Goal: Transaction & Acquisition: Purchase product/service

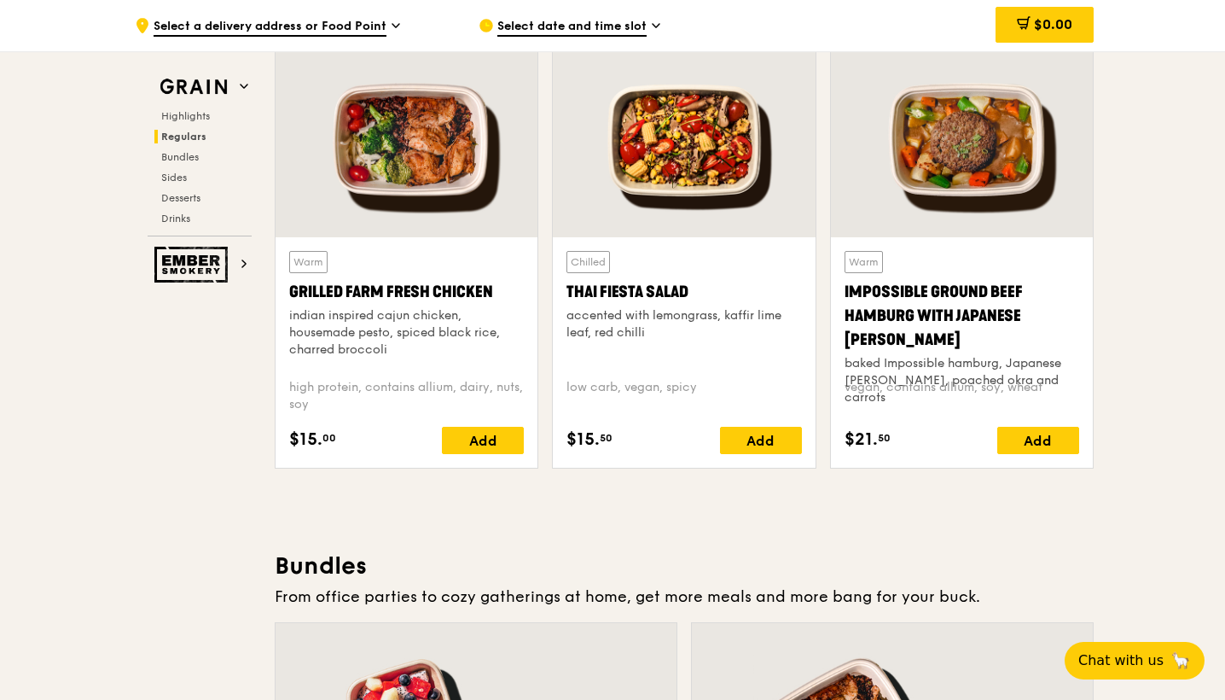
scroll to position [1984, 0]
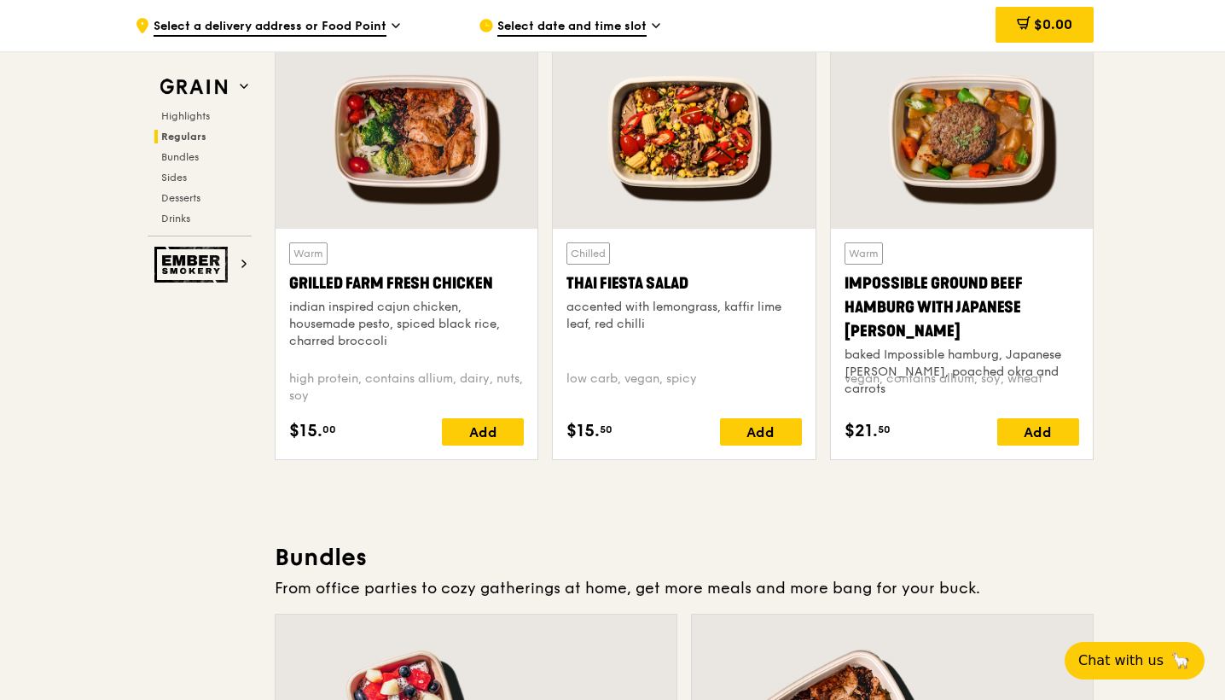
click at [893, 281] on div "Impossible Ground Beef Hamburg with Japanese Curry" at bounding box center [962, 307] width 235 height 72
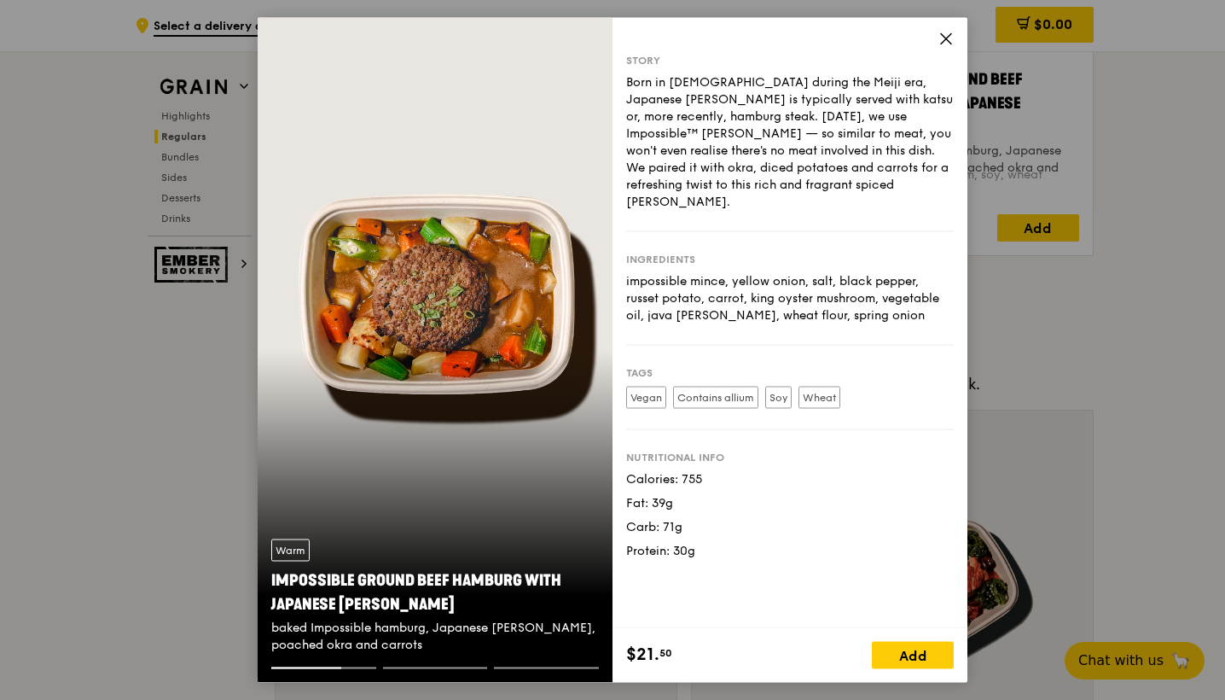
scroll to position [2135, 0]
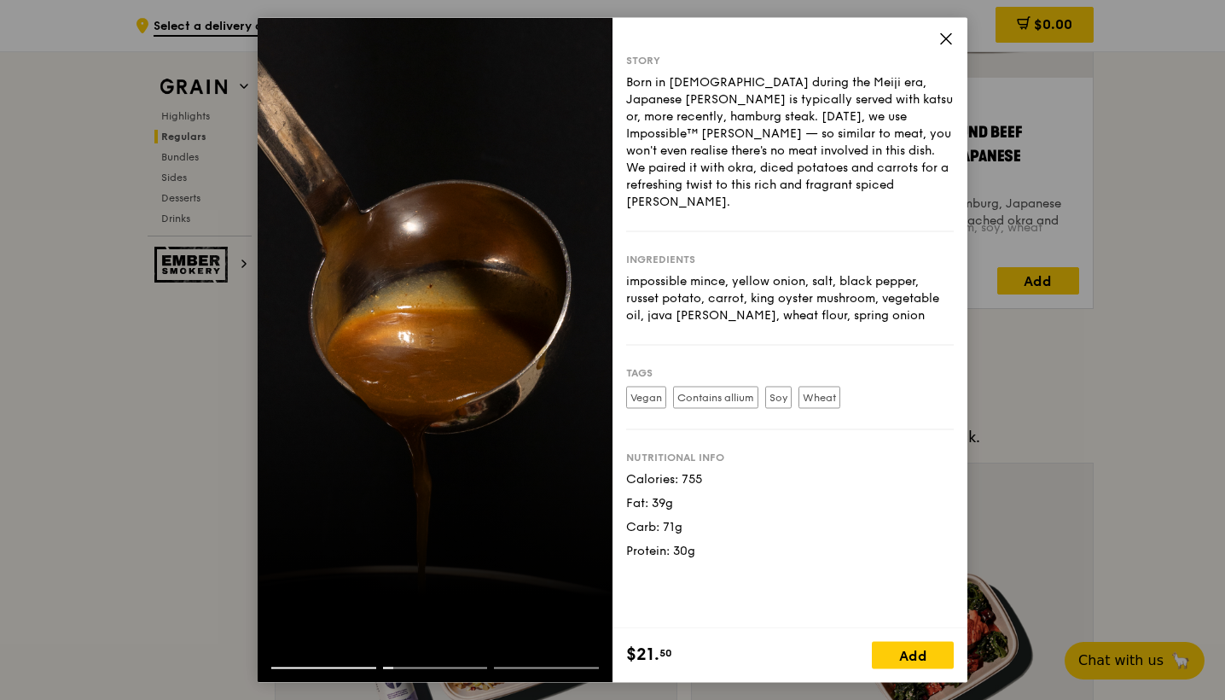
click at [946, 30] on div "Story Born in Japan during the Meiji era, Japanese curry is typically served wi…" at bounding box center [790, 323] width 355 height 610
click at [947, 38] on icon at bounding box center [946, 39] width 10 height 10
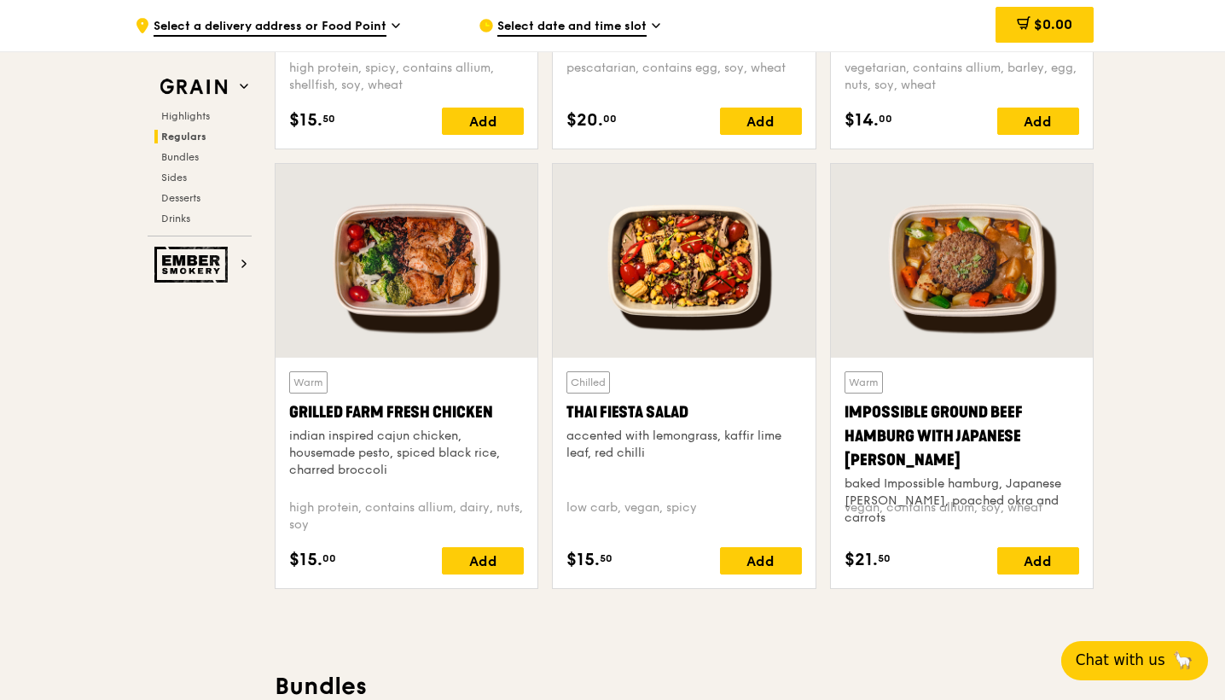
scroll to position [1831, 0]
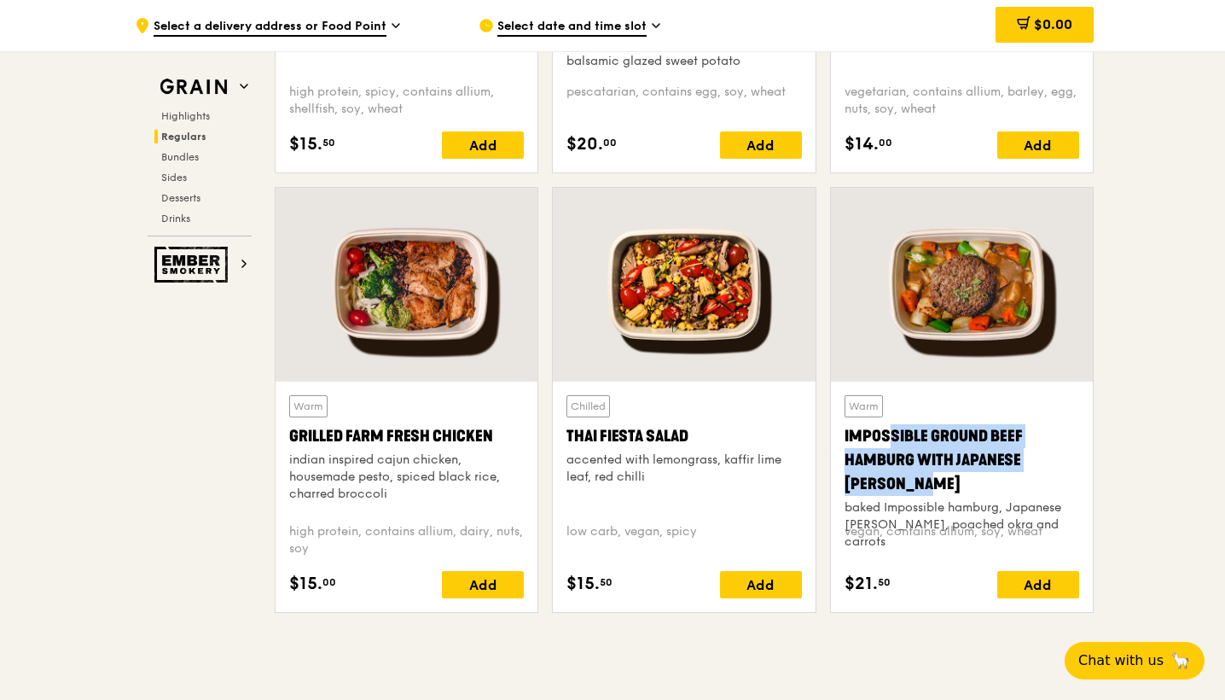
drag, startPoint x: 842, startPoint y: 434, endPoint x: 1072, endPoint y: 467, distance: 231.8
click at [1072, 467] on div "Warm Impossible Ground Beef Hamburg with Japanese Curry baked Impossible hambur…" at bounding box center [962, 496] width 262 height 230
copy div "Impossible Ground Beef Hamburg with Japanese Curry"
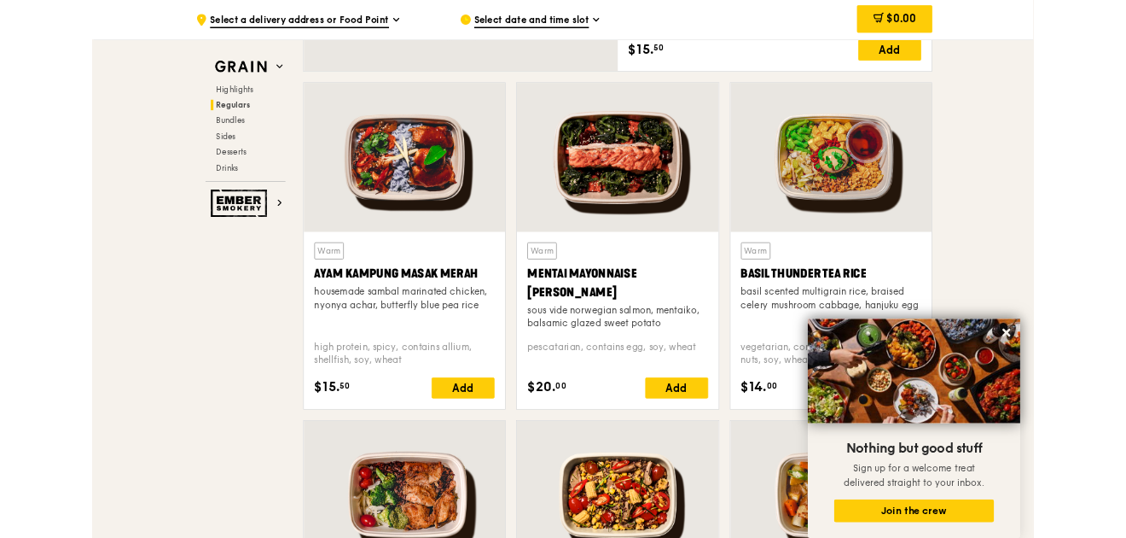
scroll to position [1466, 0]
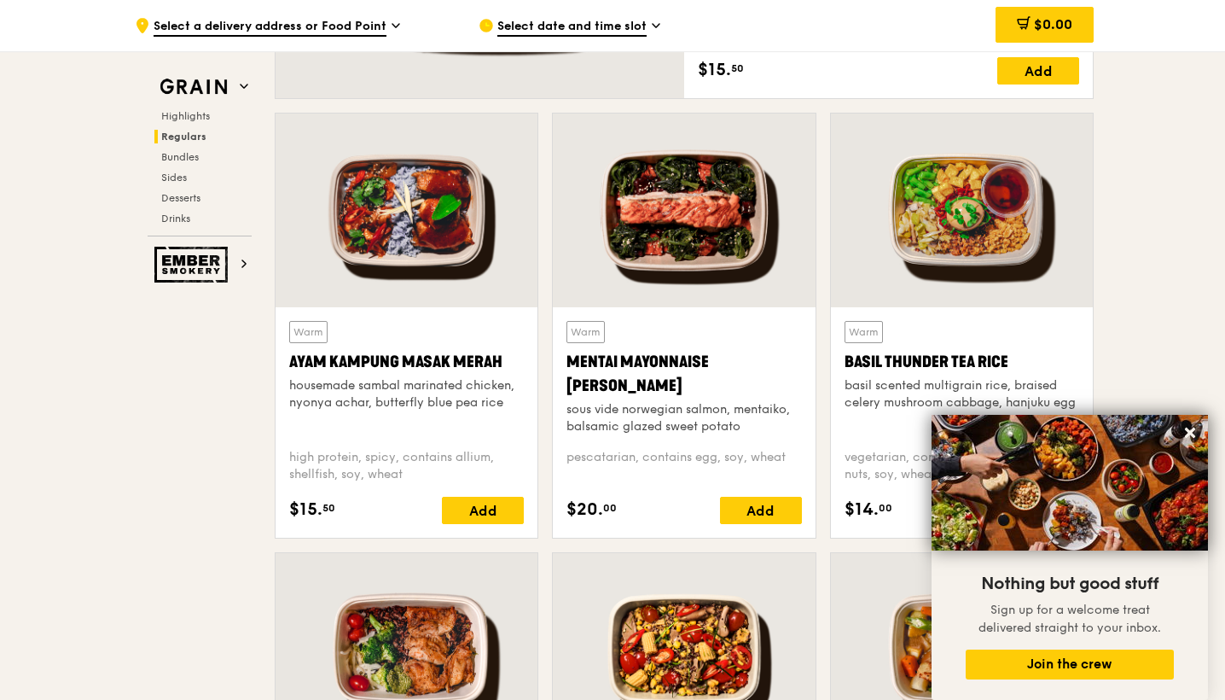
drag, startPoint x: 568, startPoint y: 358, endPoint x: 691, endPoint y: 384, distance: 125.7
click at [691, 384] on div "Mentai Mayonnaise Aburi Salmon" at bounding box center [684, 374] width 235 height 48
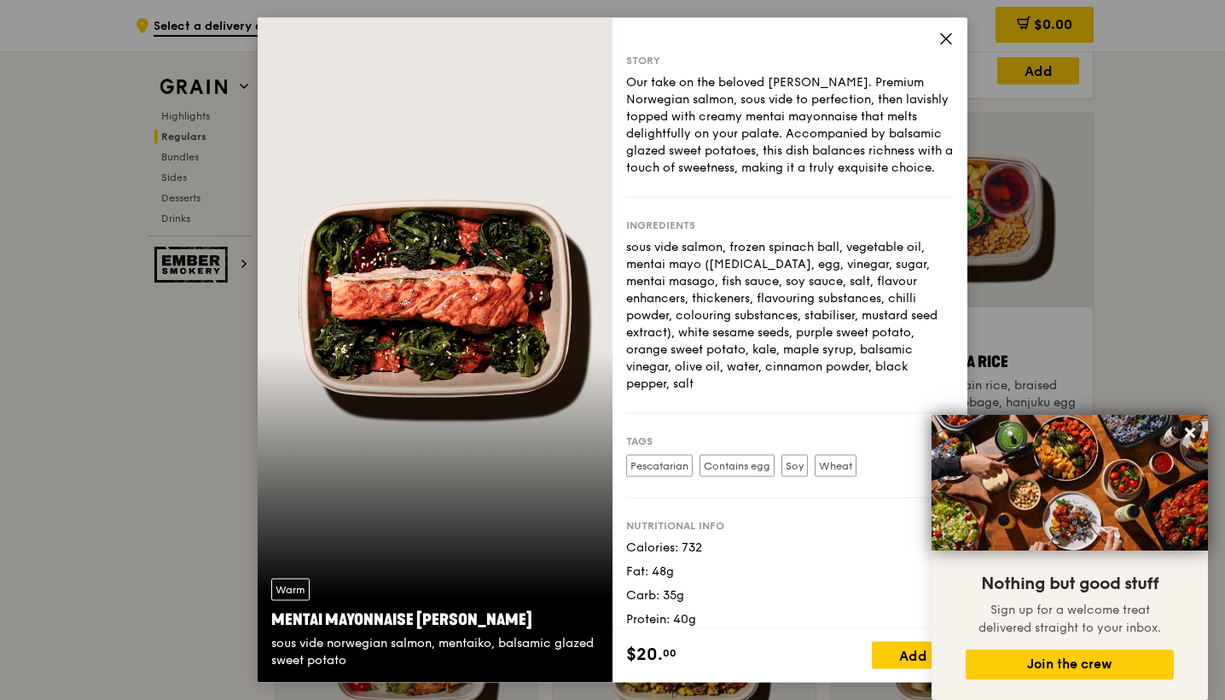
copy div "Mentai Mayonnaise Aburi Salmon"
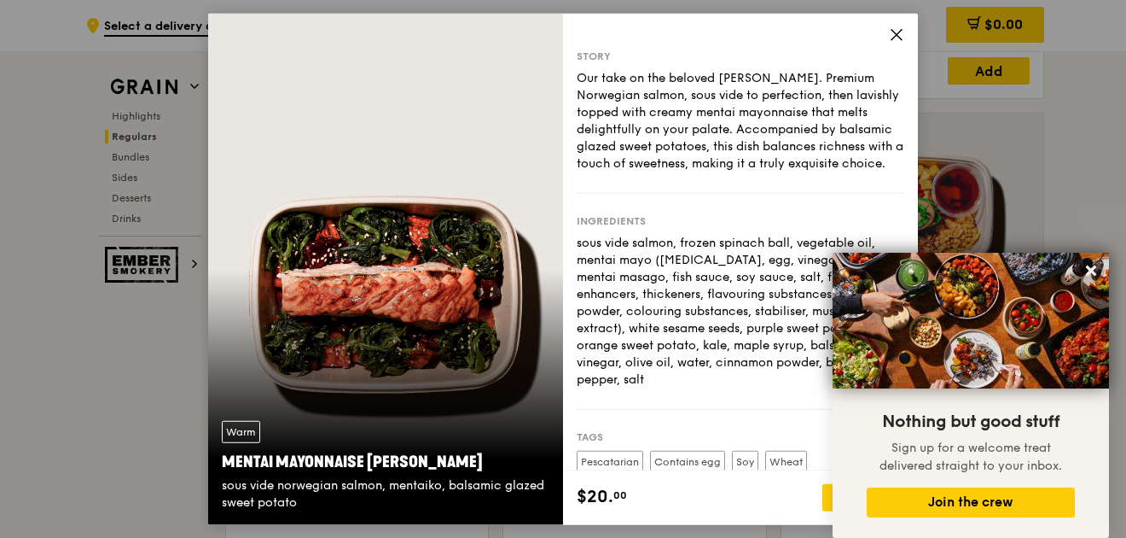
click at [899, 41] on icon at bounding box center [896, 34] width 15 height 15
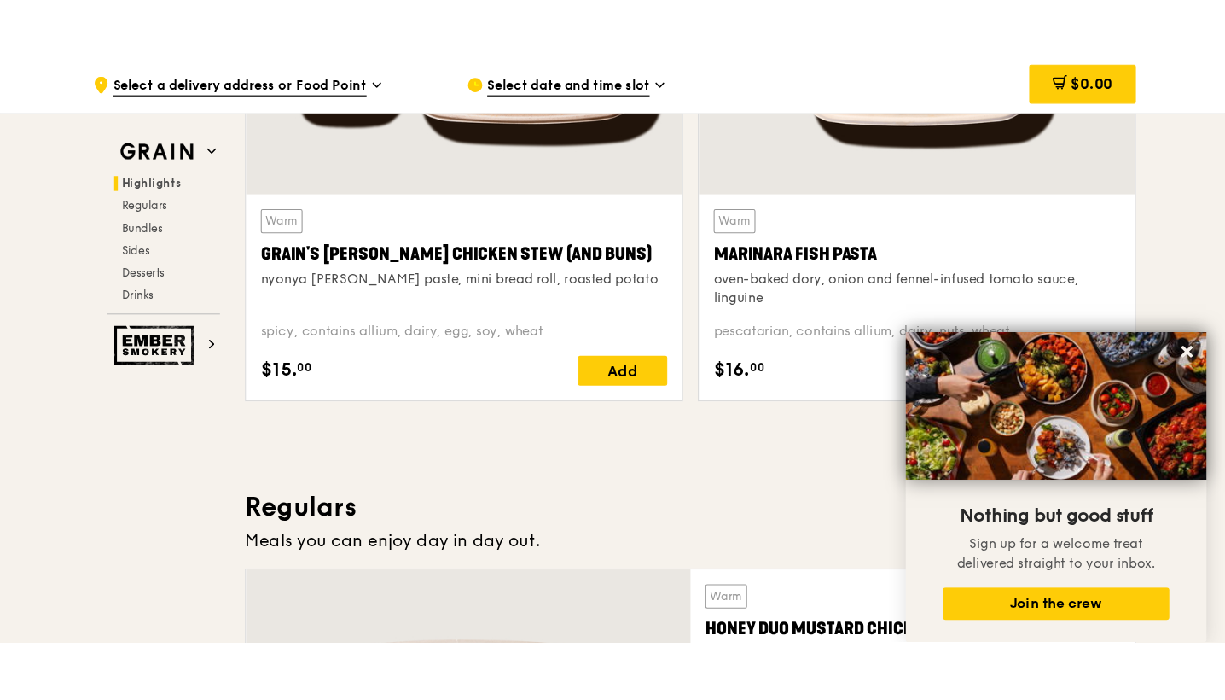
scroll to position [814, 0]
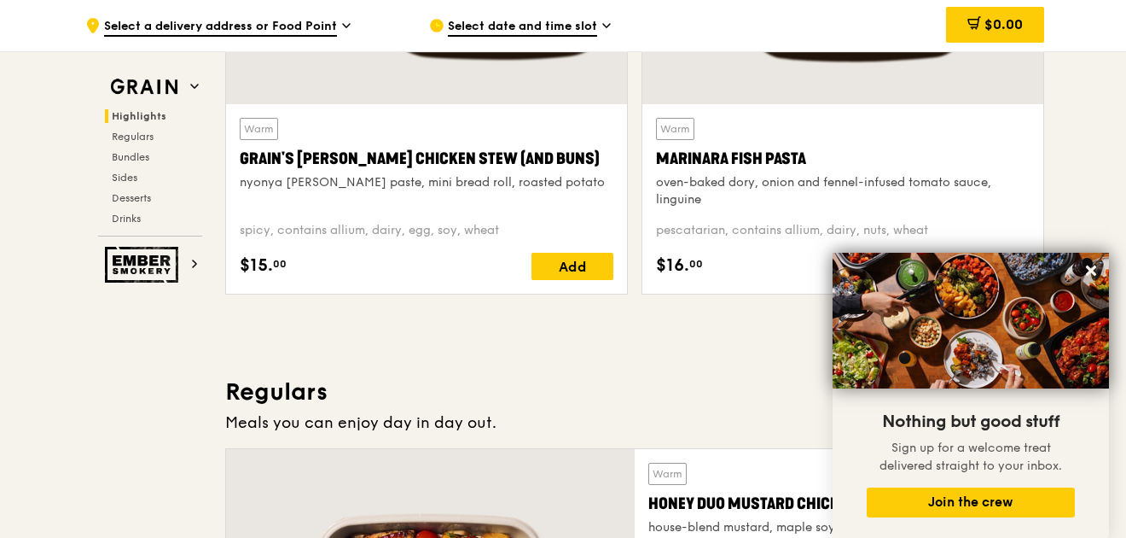
drag, startPoint x: 654, startPoint y: 154, endPoint x: 841, endPoint y: 154, distance: 187.7
click at [841, 154] on div "Warm Marinara Fish Pasta oven-baked dory, onion and fennel-infused tomato sauce…" at bounding box center [843, 198] width 401 height 189
copy div "Marinara Fish Pasta"
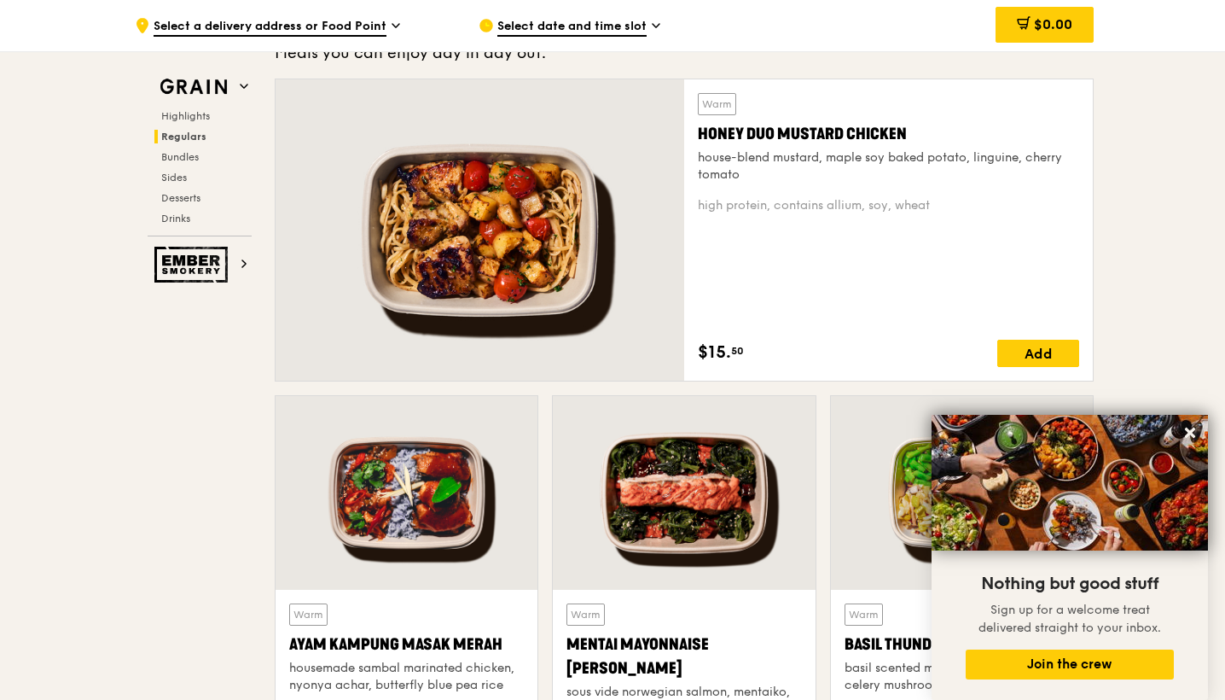
scroll to position [1187, 0]
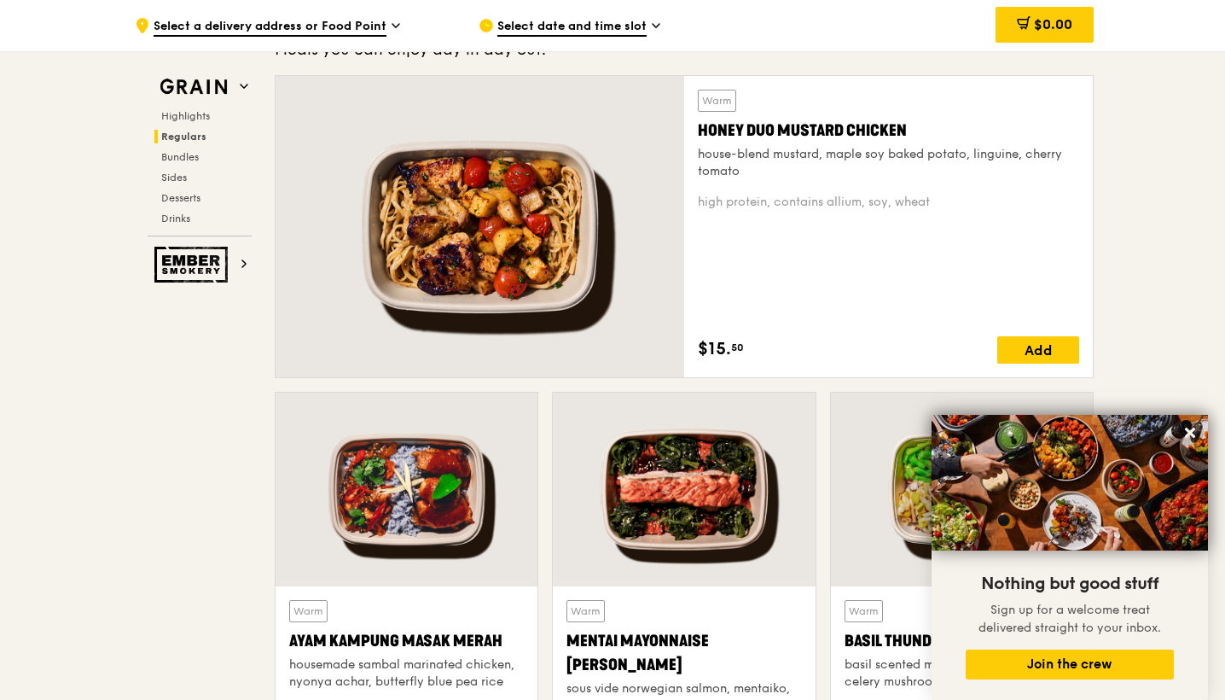
drag, startPoint x: 698, startPoint y: 126, endPoint x: 914, endPoint y: 125, distance: 215.9
click at [914, 125] on div "Honey Duo Mustard Chicken" at bounding box center [888, 131] width 381 height 24
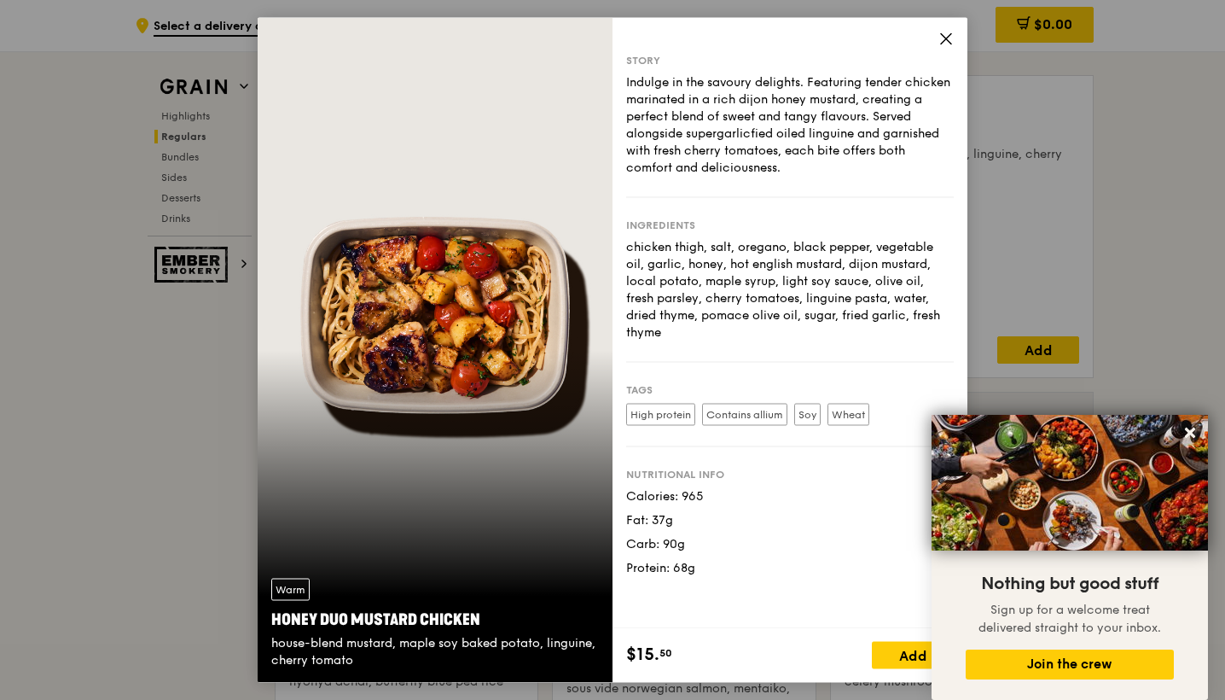
click at [941, 34] on icon at bounding box center [946, 39] width 10 height 10
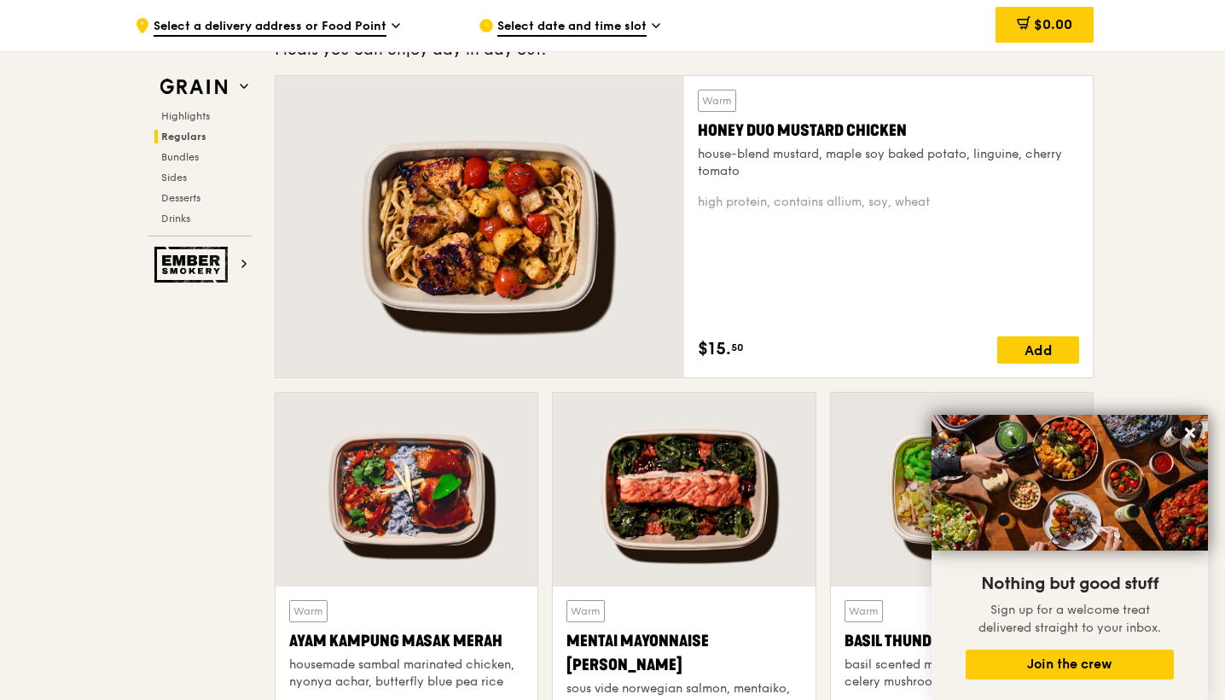
drag, startPoint x: 928, startPoint y: 125, endPoint x: 700, endPoint y: 128, distance: 227.9
click at [700, 128] on div "Honey Duo Mustard Chicken" at bounding box center [888, 131] width 381 height 24
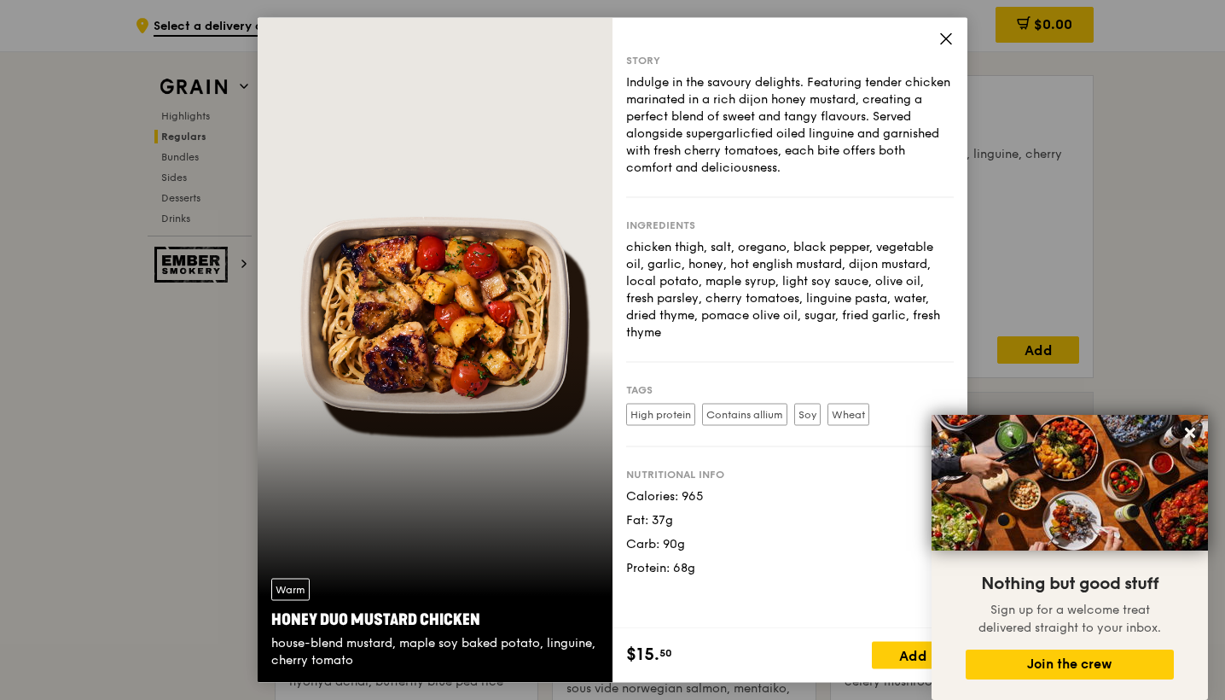
click at [944, 38] on icon at bounding box center [946, 39] width 15 height 15
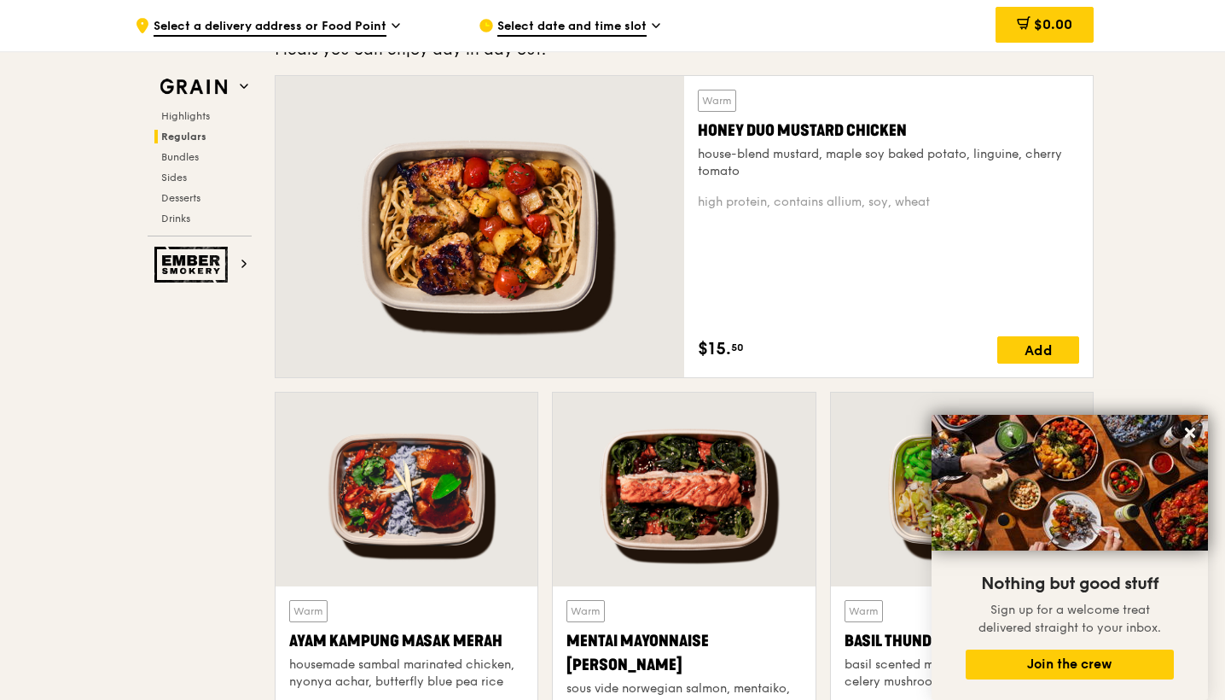
drag, startPoint x: 695, startPoint y: 127, endPoint x: 916, endPoint y: 130, distance: 221.9
click at [916, 130] on div "Warm Honey Duo Mustard Chicken house-blend mustard, maple soy baked potato, lin…" at bounding box center [888, 226] width 409 height 301
copy div "Honey Duo Mustard Chicken"
drag, startPoint x: 700, startPoint y: 666, endPoint x: 556, endPoint y: 637, distance: 146.3
click at [556, 637] on div "Warm Mentai Mayonnaise Aburi Salmon sous vide norwegian salmon, mentaiko, balsa…" at bounding box center [684, 701] width 262 height 230
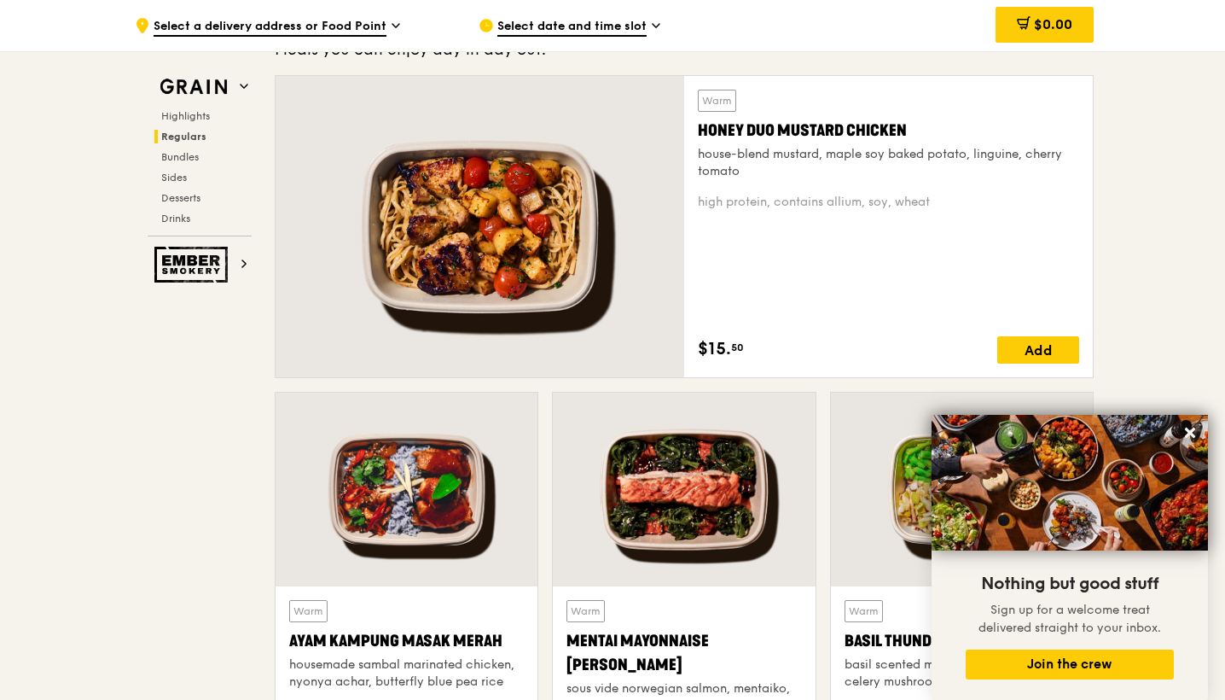
copy div "Mentai Mayonnaise Aburi Salmon"
